Goal: Transaction & Acquisition: Purchase product/service

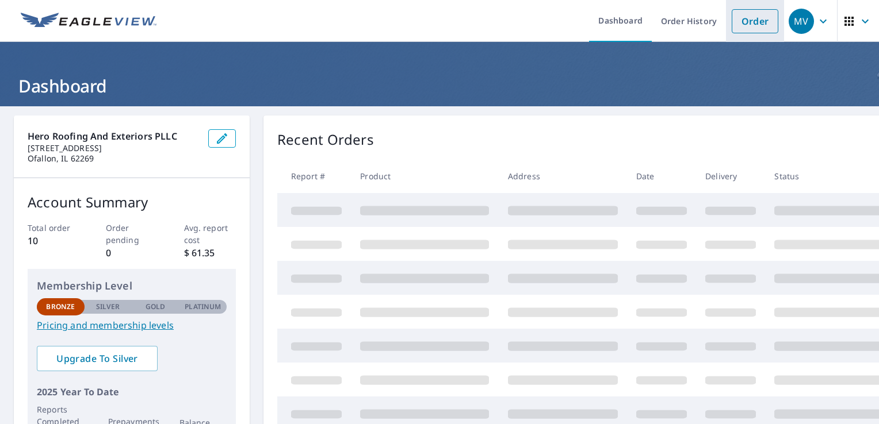
click at [744, 19] on link "Order" at bounding box center [755, 21] width 47 height 24
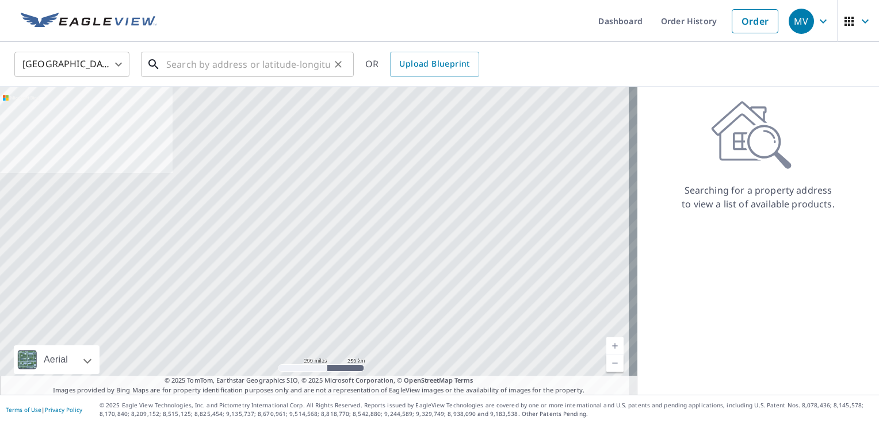
click at [188, 68] on input "text" at bounding box center [248, 64] width 164 height 32
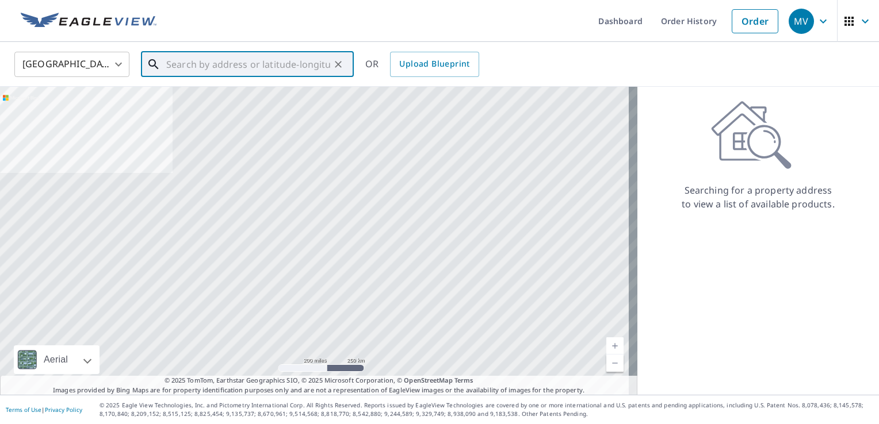
paste input "[STREET_ADDRESS]"
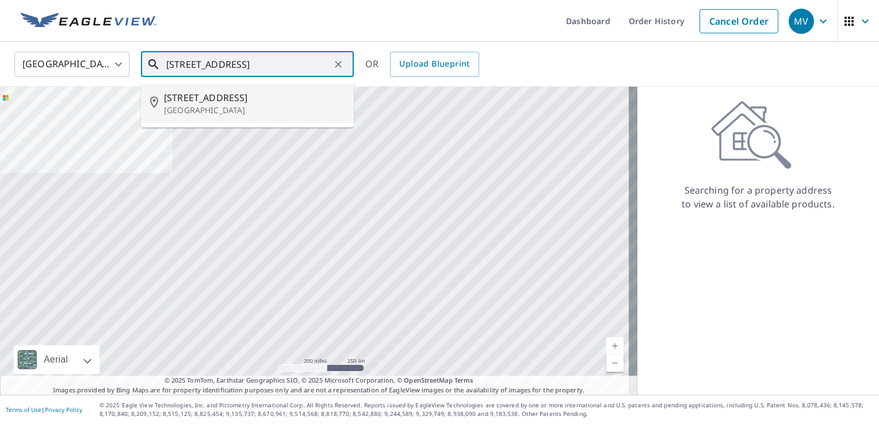
click at [188, 102] on span "[STREET_ADDRESS]" at bounding box center [254, 98] width 181 height 14
type input "[STREET_ADDRESS]"
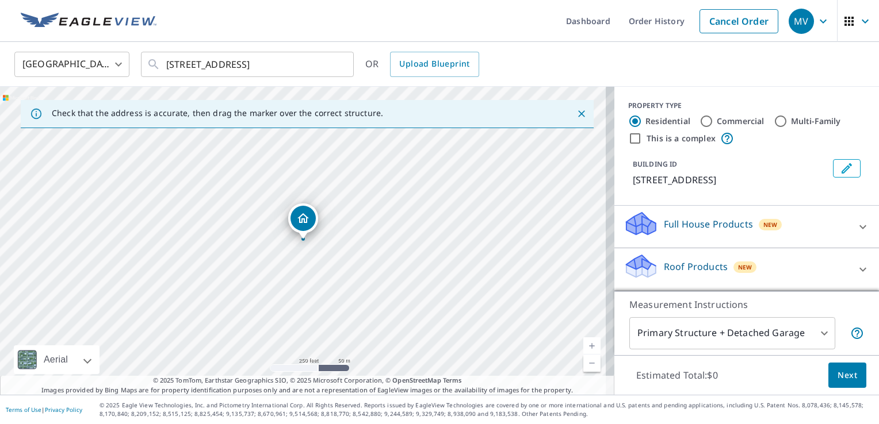
click at [578, 114] on icon "Close" at bounding box center [581, 113] width 7 height 7
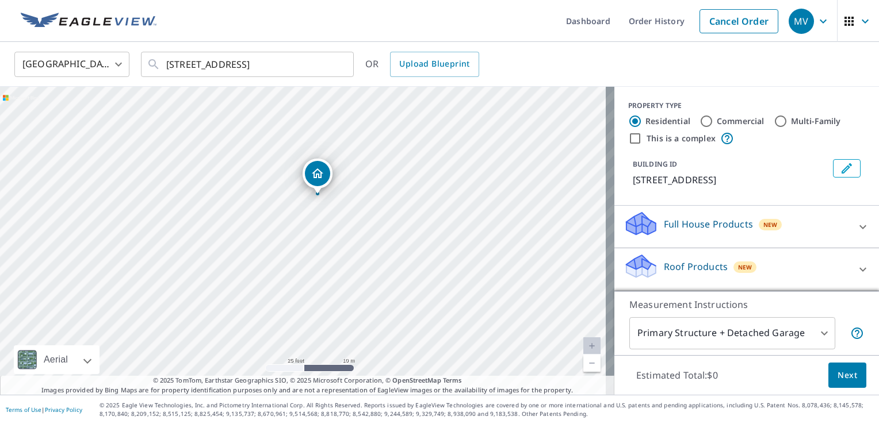
drag, startPoint x: 329, startPoint y: 258, endPoint x: 328, endPoint y: 266, distance: 8.6
click at [328, 266] on div "[STREET_ADDRESS]" at bounding box center [307, 241] width 614 height 308
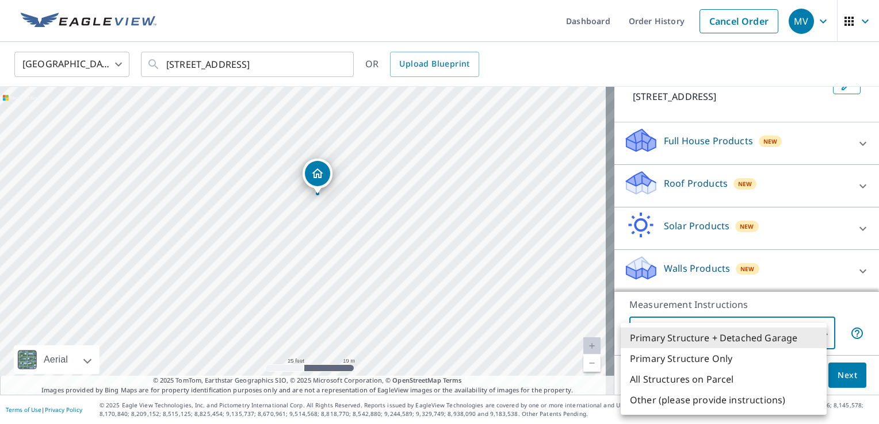
click at [816, 331] on body "MV MV Dashboard Order History Cancel Order MV United States [GEOGRAPHIC_DATA] ​…" at bounding box center [439, 212] width 879 height 424
click at [720, 360] on li "Primary Structure Only" at bounding box center [724, 359] width 206 height 21
type input "2"
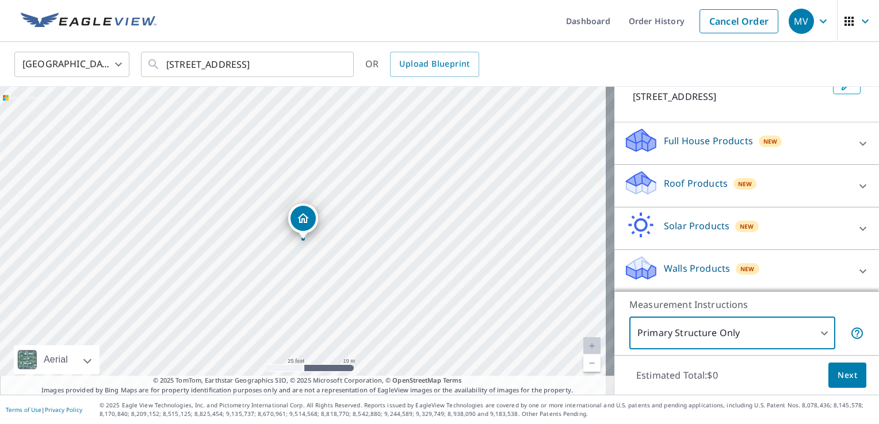
click at [837, 372] on span "Next" at bounding box center [847, 376] width 20 height 14
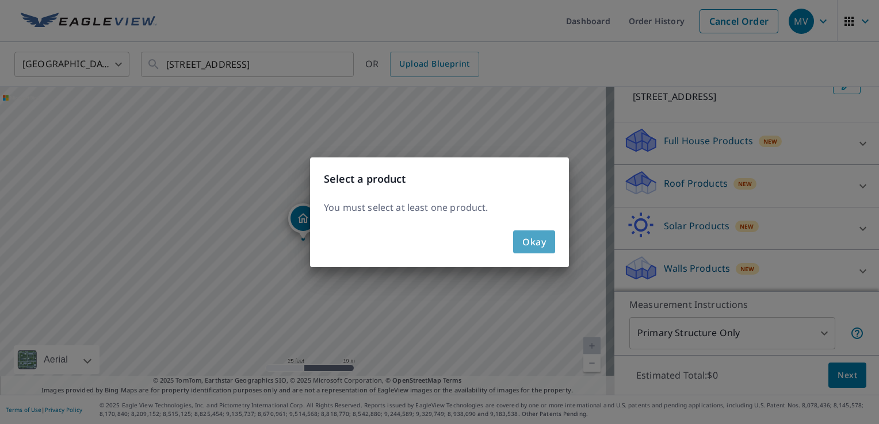
click at [531, 242] on span "Okay" at bounding box center [534, 242] width 24 height 16
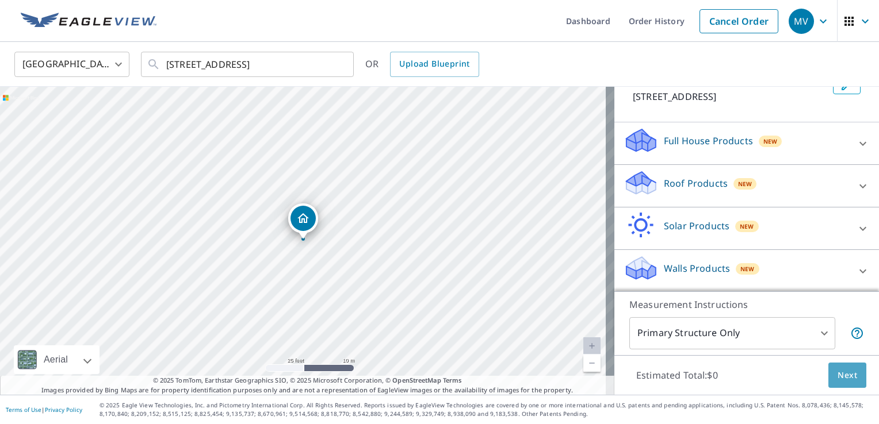
click at [844, 375] on span "Next" at bounding box center [847, 376] width 20 height 14
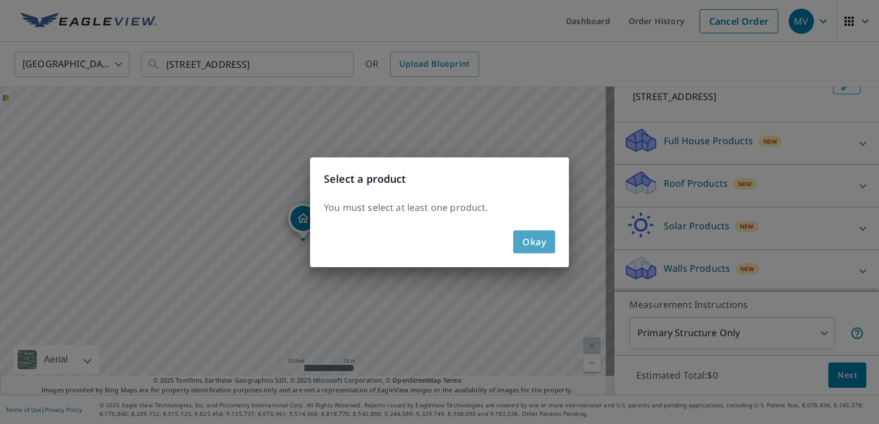
click at [535, 243] on span "Okay" at bounding box center [534, 242] width 24 height 16
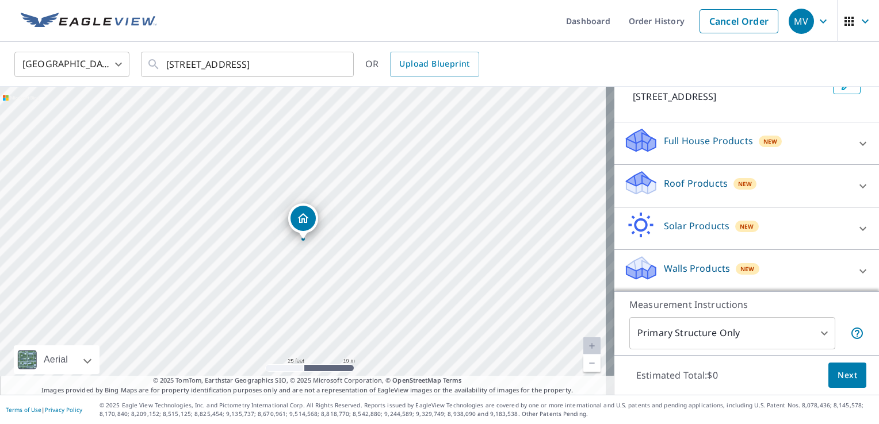
click at [709, 144] on p "Full House Products" at bounding box center [708, 141] width 89 height 14
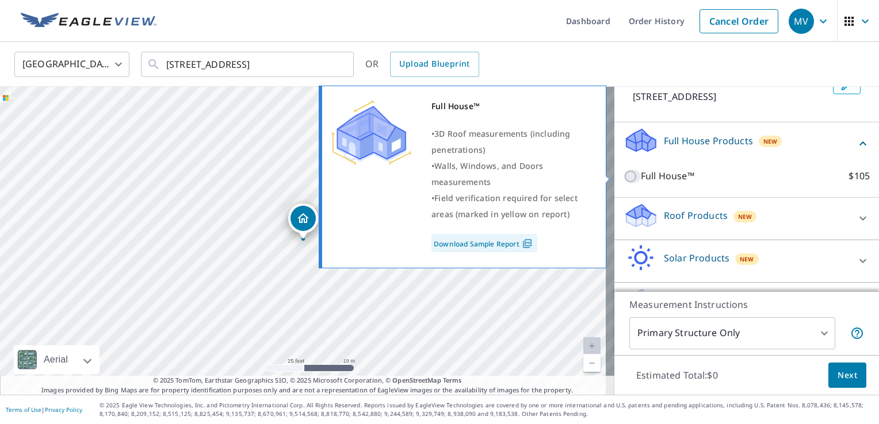
click at [623, 177] on input "Full House™ $105" at bounding box center [631, 177] width 17 height 14
checkbox input "true"
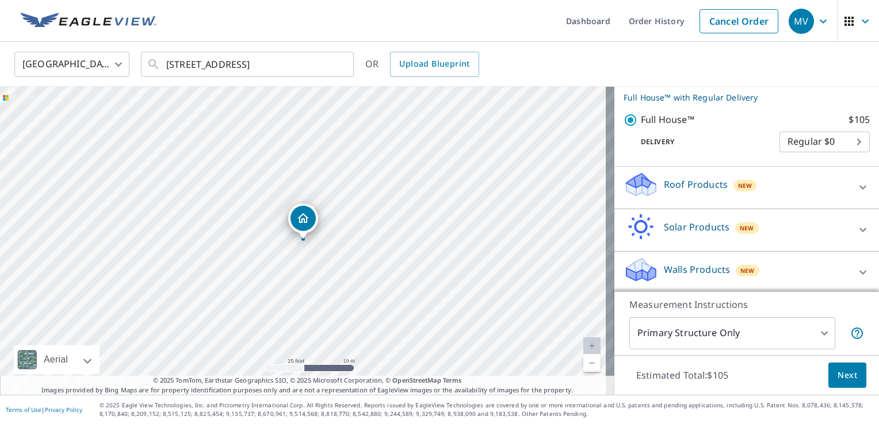
scroll to position [153, 0]
click at [841, 378] on span "Next" at bounding box center [847, 376] width 20 height 14
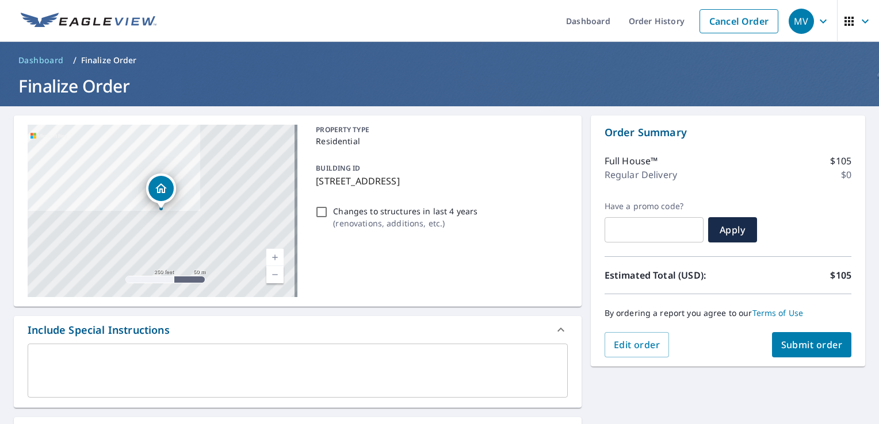
click at [802, 345] on span "Submit order" at bounding box center [812, 345] width 62 height 13
